Goal: Navigation & Orientation: Find specific page/section

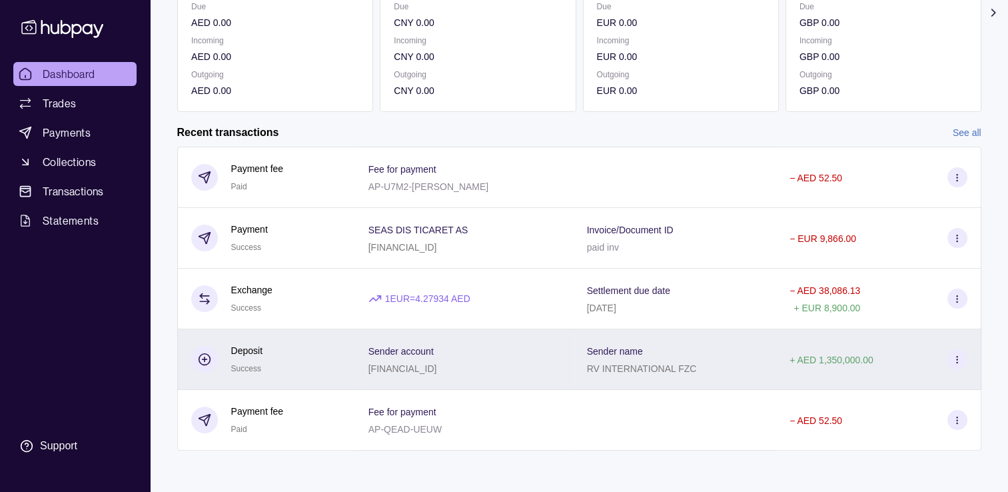
scroll to position [219, 0]
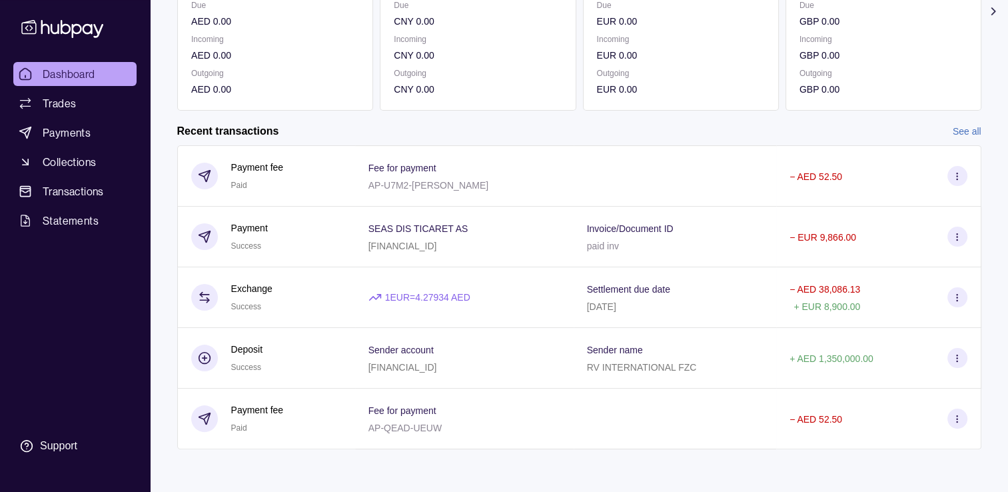
click at [966, 134] on link "See all" at bounding box center [967, 131] width 29 height 15
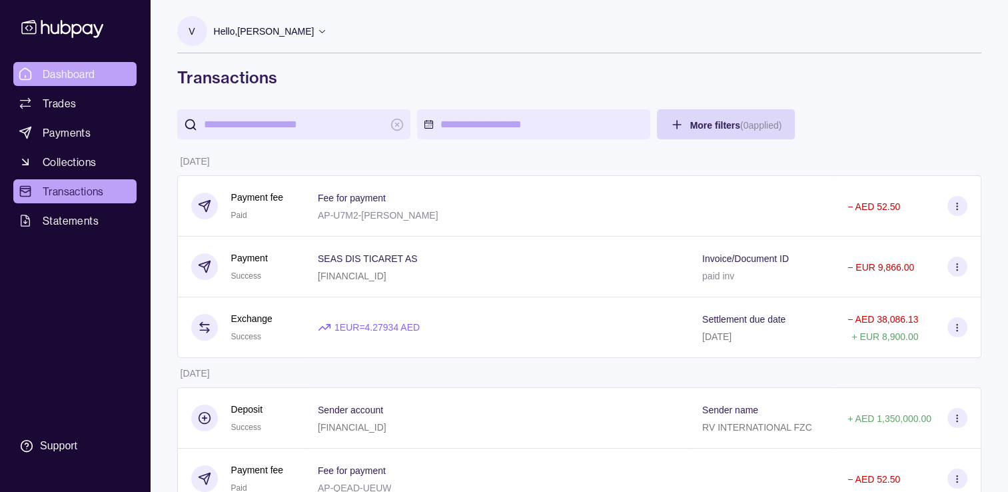
click at [69, 77] on span "Dashboard" at bounding box center [69, 74] width 53 height 16
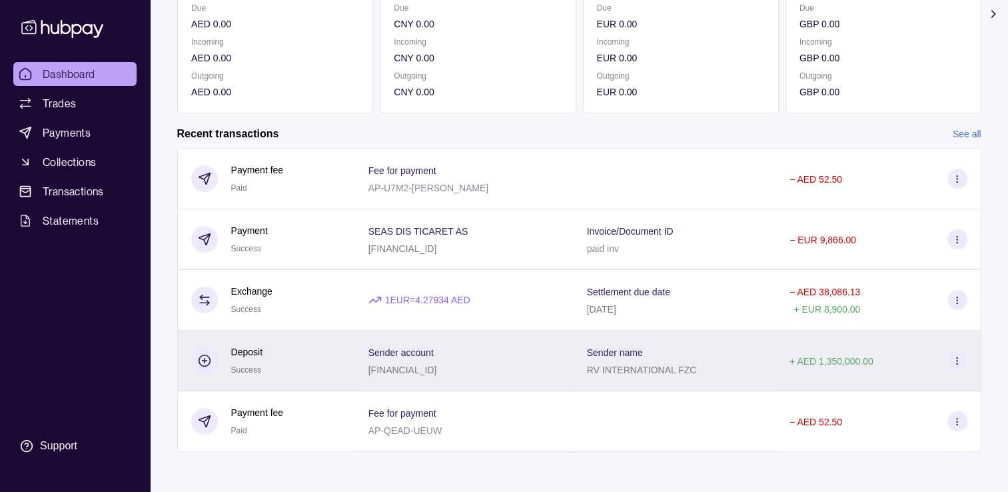
scroll to position [219, 0]
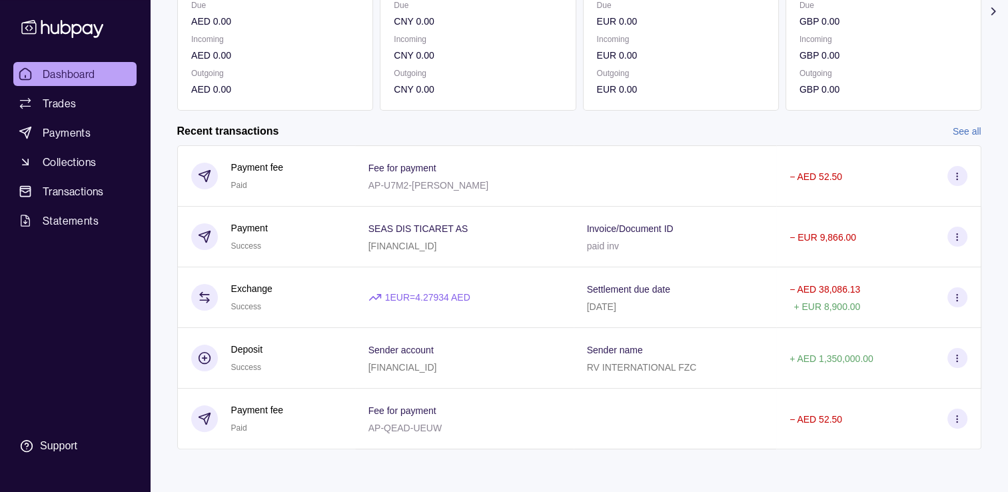
click at [962, 127] on link "See all" at bounding box center [967, 131] width 29 height 15
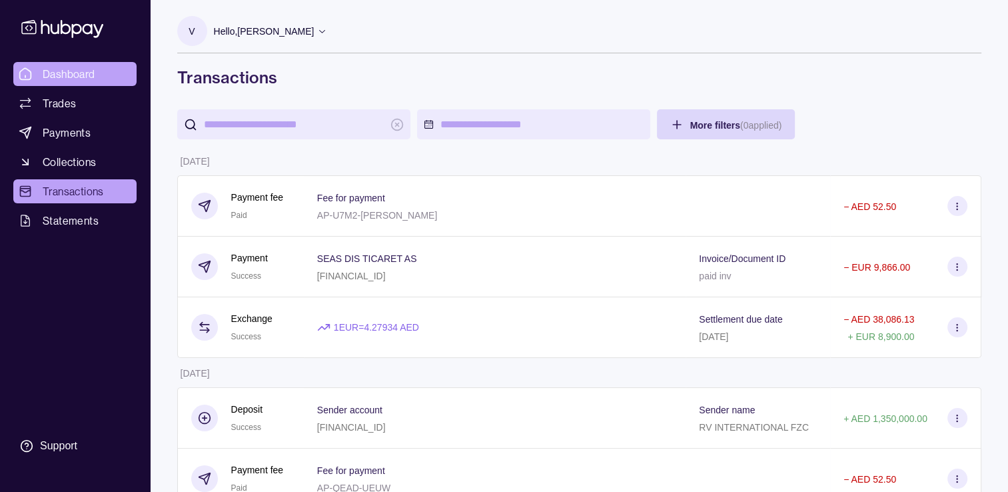
click at [73, 73] on span "Dashboard" at bounding box center [69, 74] width 53 height 16
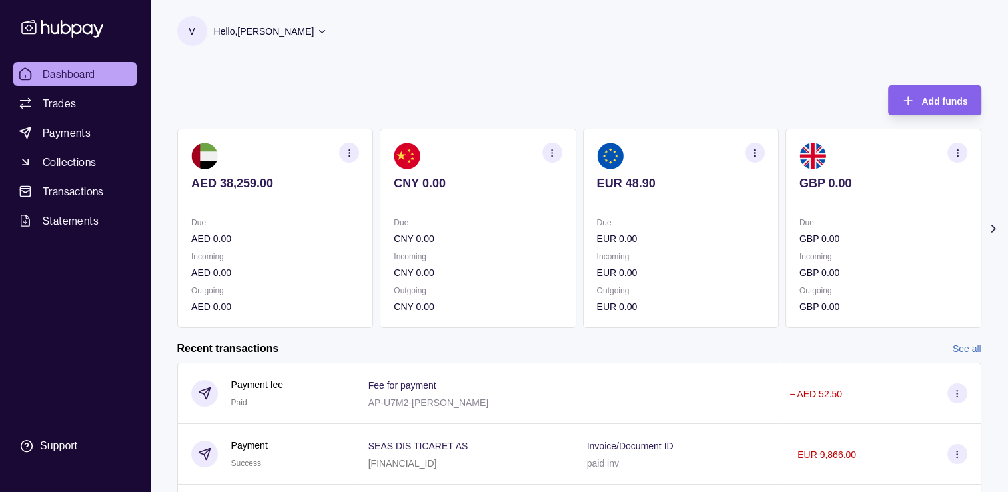
click at [101, 83] on link "Dashboard" at bounding box center [74, 74] width 123 height 24
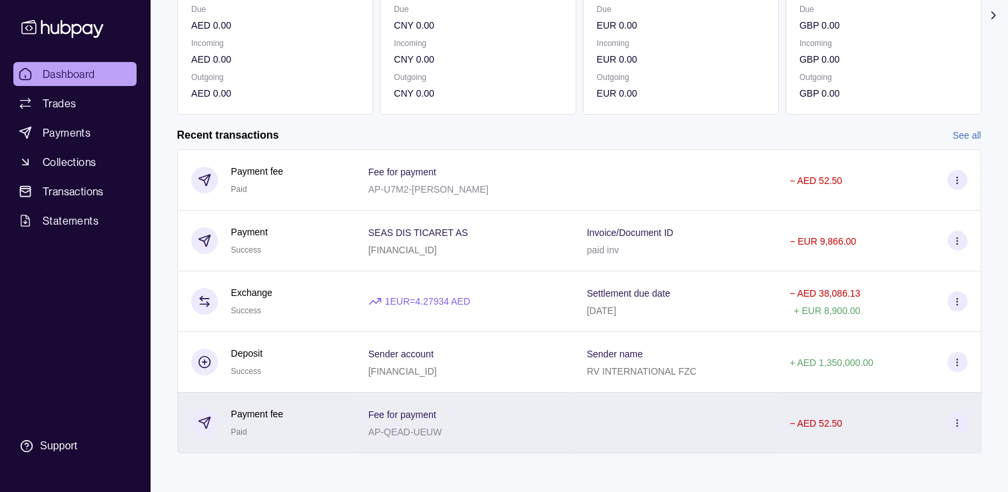
scroll to position [219, 0]
